Goal: Information Seeking & Learning: Learn about a topic

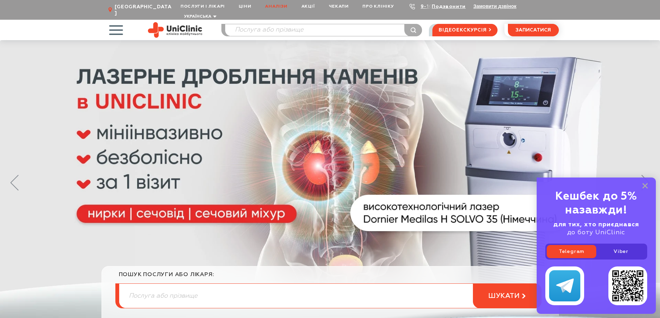
click at [274, 9] on link "Аналізи" at bounding box center [276, 6] width 36 height 13
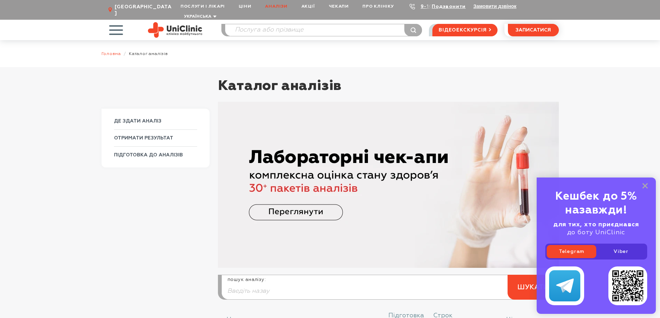
click at [110, 51] on link "Головна" at bounding box center [111, 53] width 20 height 5
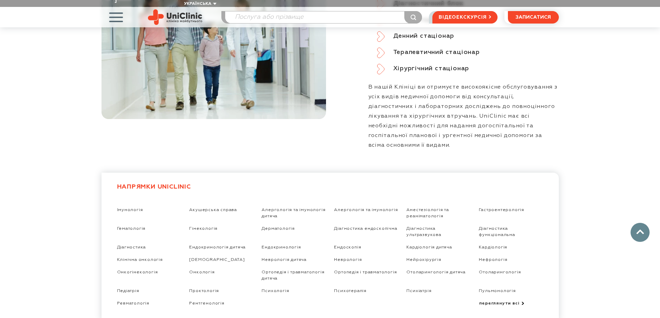
scroll to position [1154, 0]
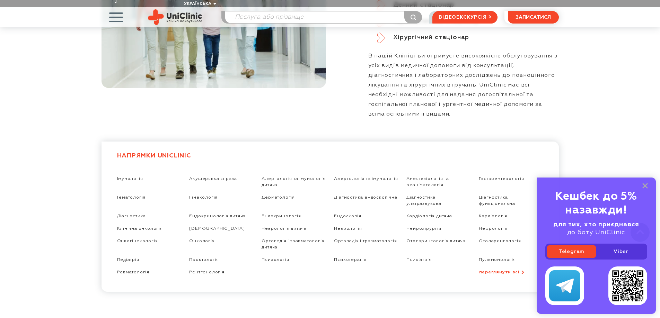
click at [487, 269] on link "переглянути всі" at bounding box center [511, 272] width 64 height 6
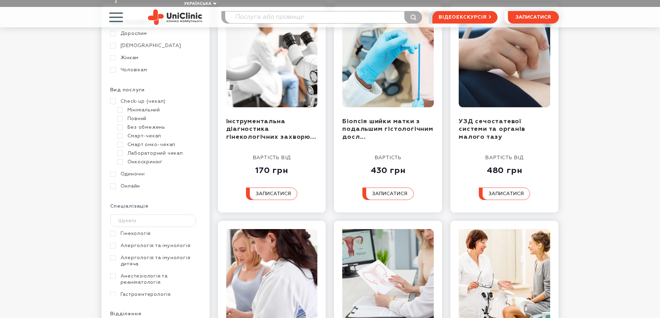
scroll to position [115, 0]
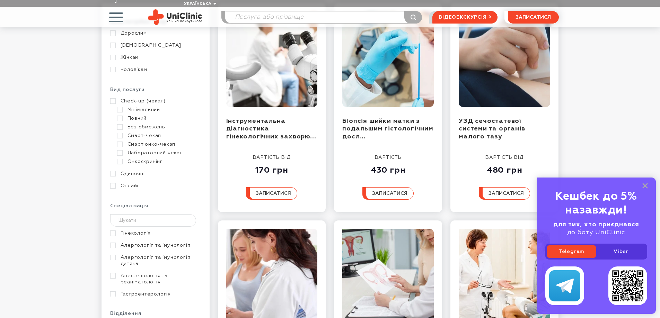
click at [111, 98] on link "Check-up (чекап)" at bounding box center [154, 101] width 89 height 6
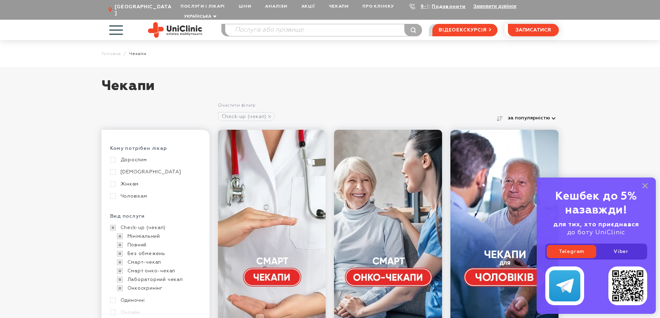
scroll to position [58, 0]
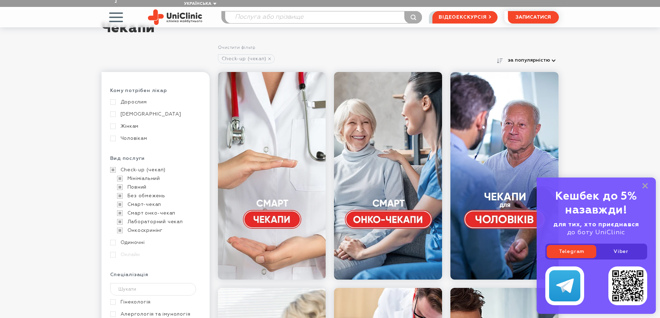
click at [646, 186] on icon at bounding box center [645, 186] width 6 height 6
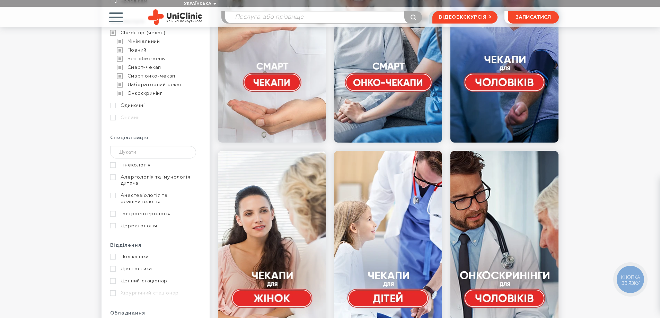
scroll to position [115, 0]
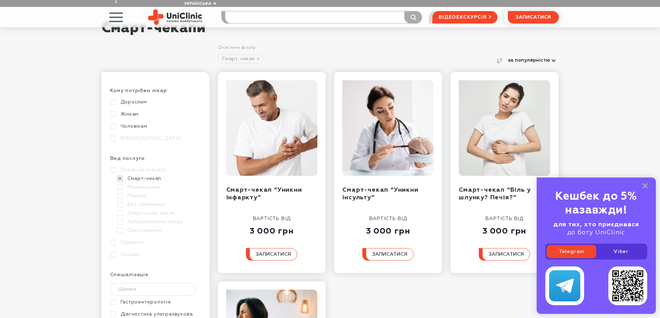
scroll to position [115, 0]
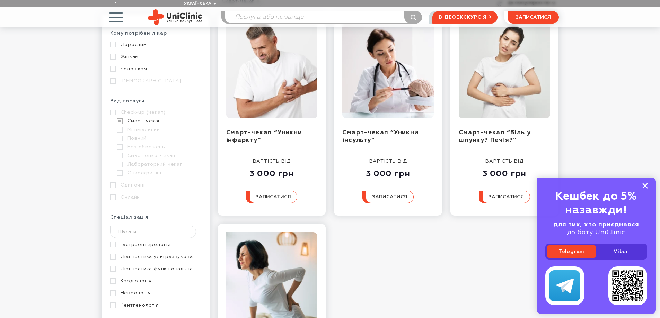
click at [646, 187] on rect at bounding box center [645, 186] width 6 height 6
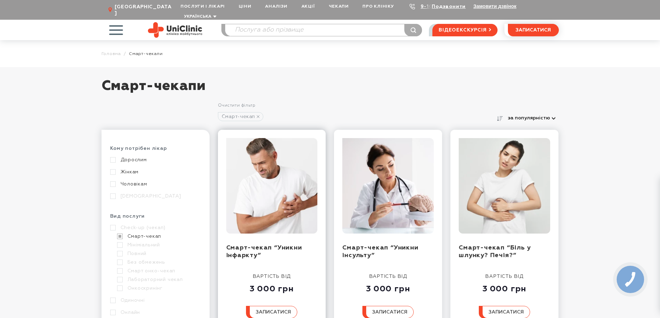
scroll to position [58, 0]
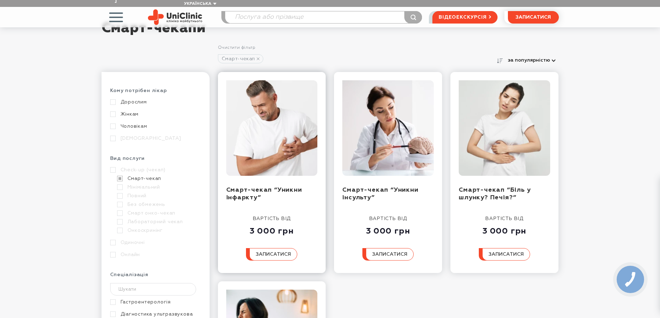
click at [274, 167] on img at bounding box center [271, 128] width 91 height 96
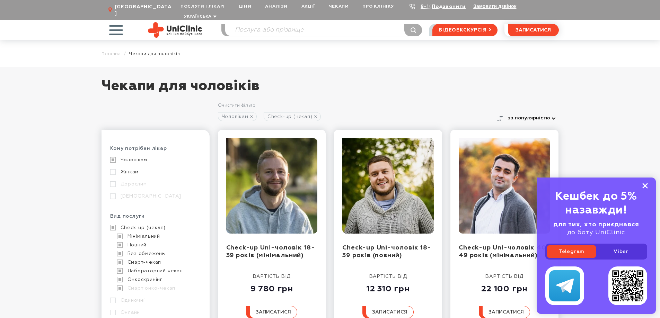
click at [644, 184] on rect at bounding box center [645, 186] width 6 height 6
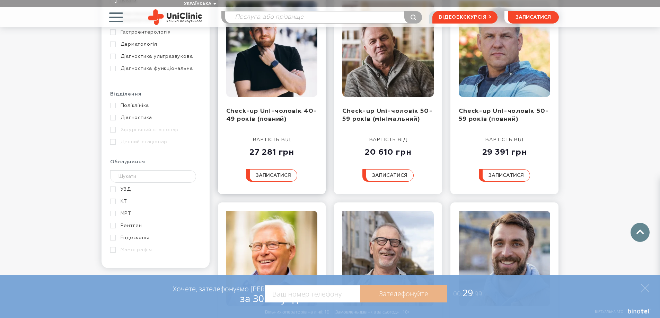
scroll to position [462, 0]
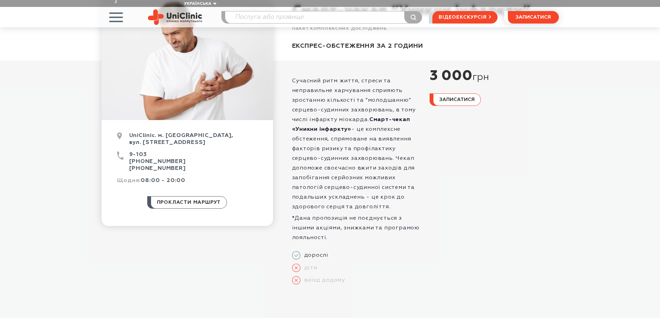
scroll to position [58, 0]
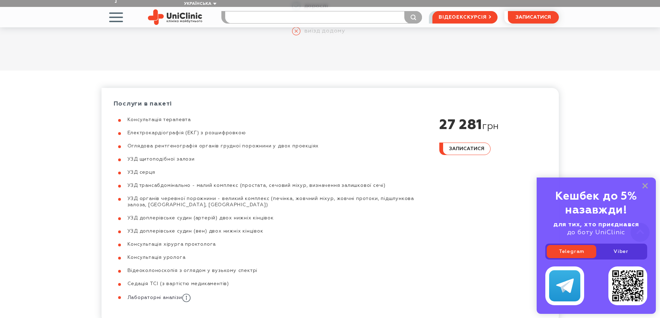
scroll to position [462, 0]
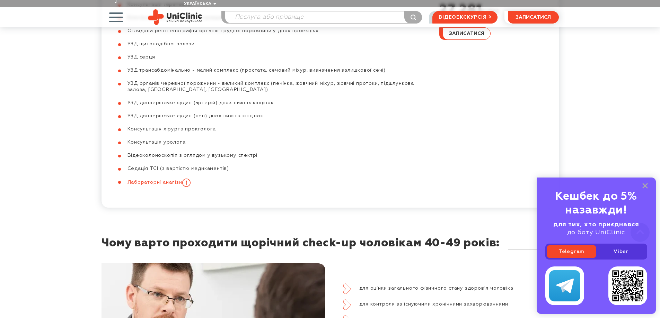
click at [188, 179] on icon at bounding box center [186, 183] width 8 height 8
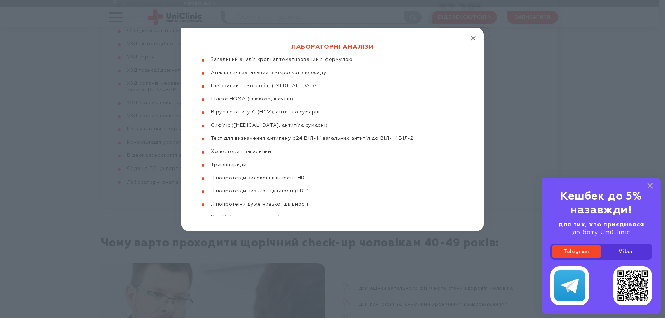
click at [473, 39] on icon "button" at bounding box center [473, 38] width 5 height 5
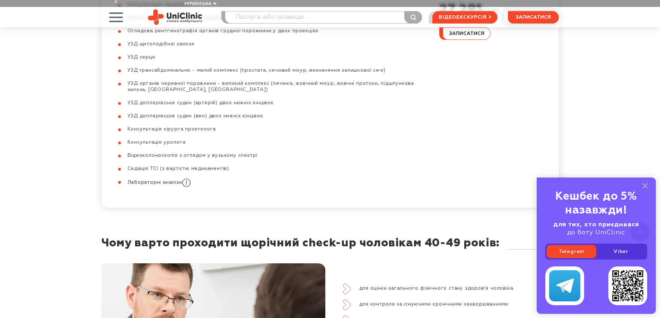
drag, startPoint x: 189, startPoint y: 164, endPoint x: 357, endPoint y: 115, distance: 175.0
click at [189, 179] on icon at bounding box center [186, 183] width 8 height 8
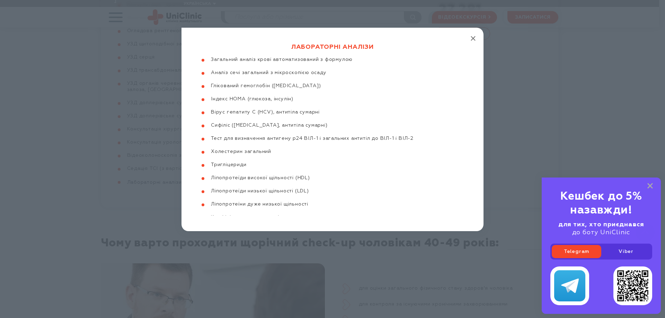
click at [474, 39] on line "button" at bounding box center [473, 38] width 4 height 4
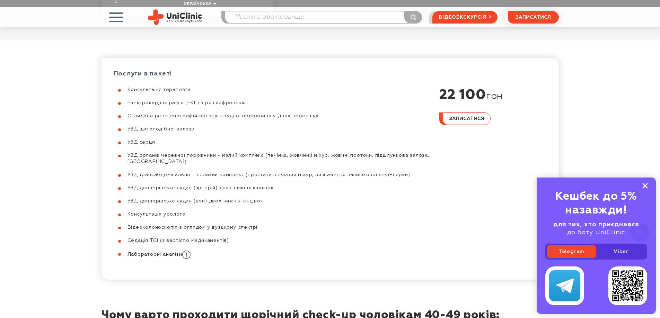
click at [645, 188] on icon at bounding box center [645, 186] width 6 height 6
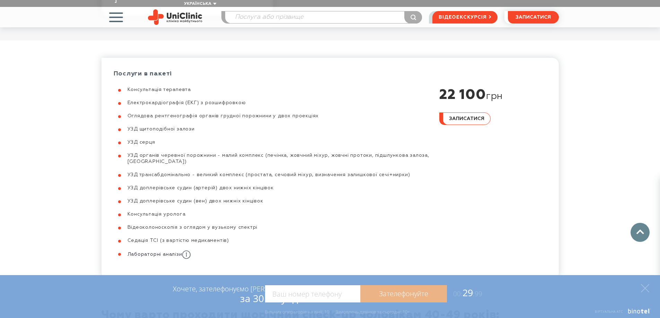
drag, startPoint x: 175, startPoint y: 220, endPoint x: 256, endPoint y: 222, distance: 81.1
click at [256, 224] on li "Відеоколоноскопія з оглядом у вузькому спектрі" at bounding box center [273, 227] width 318 height 6
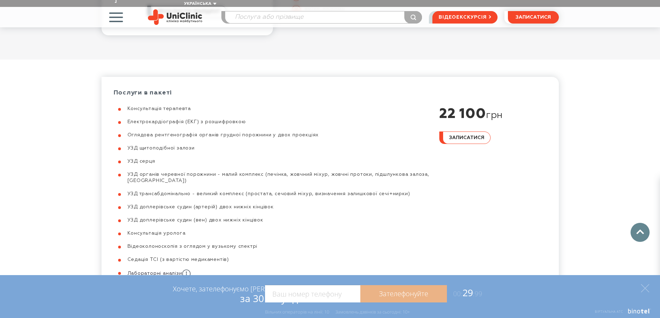
scroll to position [288, 0]
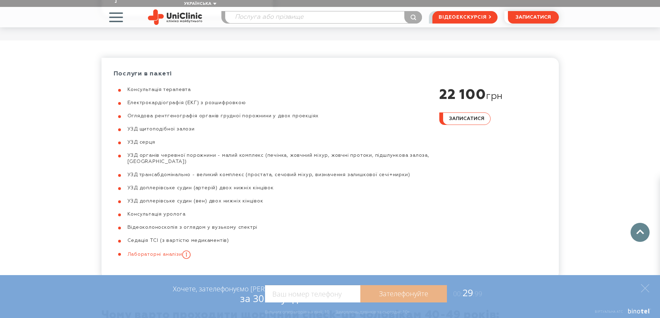
click at [190, 251] on icon at bounding box center [186, 255] width 8 height 8
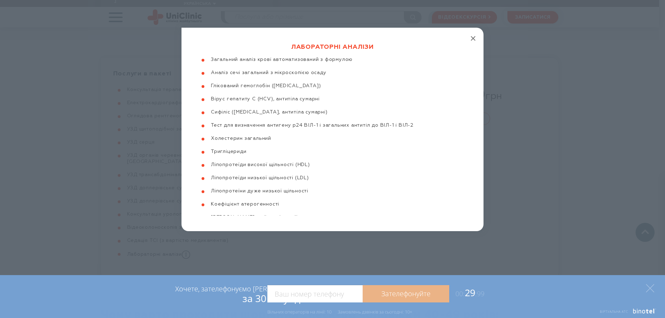
drag, startPoint x: 476, startPoint y: 38, endPoint x: 470, endPoint y: 39, distance: 6.0
click at [472, 38] on div "Лабораторні аналізи Загальний аналіз крові автоматизований з формулою Аналіз се…" at bounding box center [332, 130] width 302 height 204
click at [470, 39] on button "button" at bounding box center [473, 38] width 6 height 6
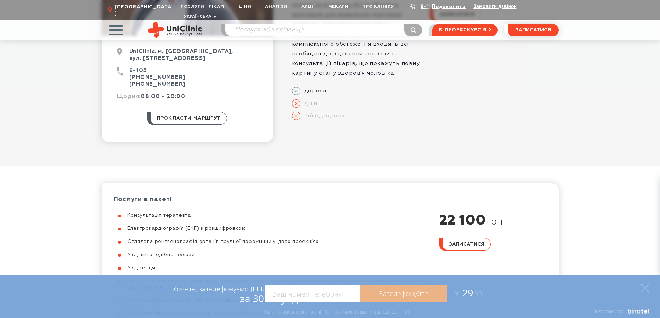
scroll to position [0, 0]
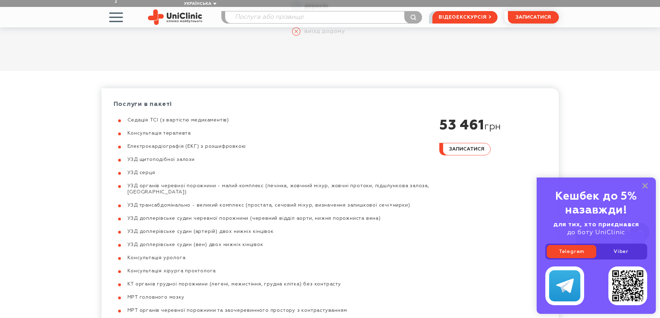
scroll to position [462, 0]
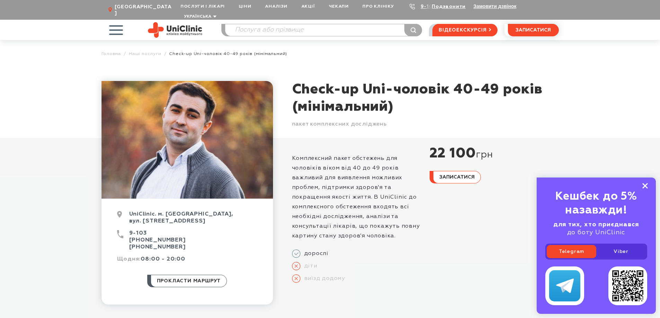
click at [644, 187] on rect at bounding box center [645, 186] width 6 height 6
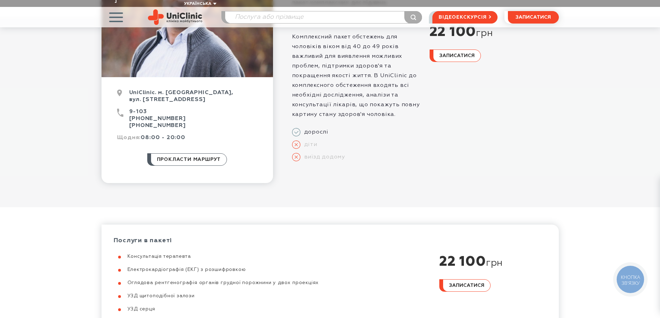
scroll to position [173, 0]
